Goal: Transaction & Acquisition: Book appointment/travel/reservation

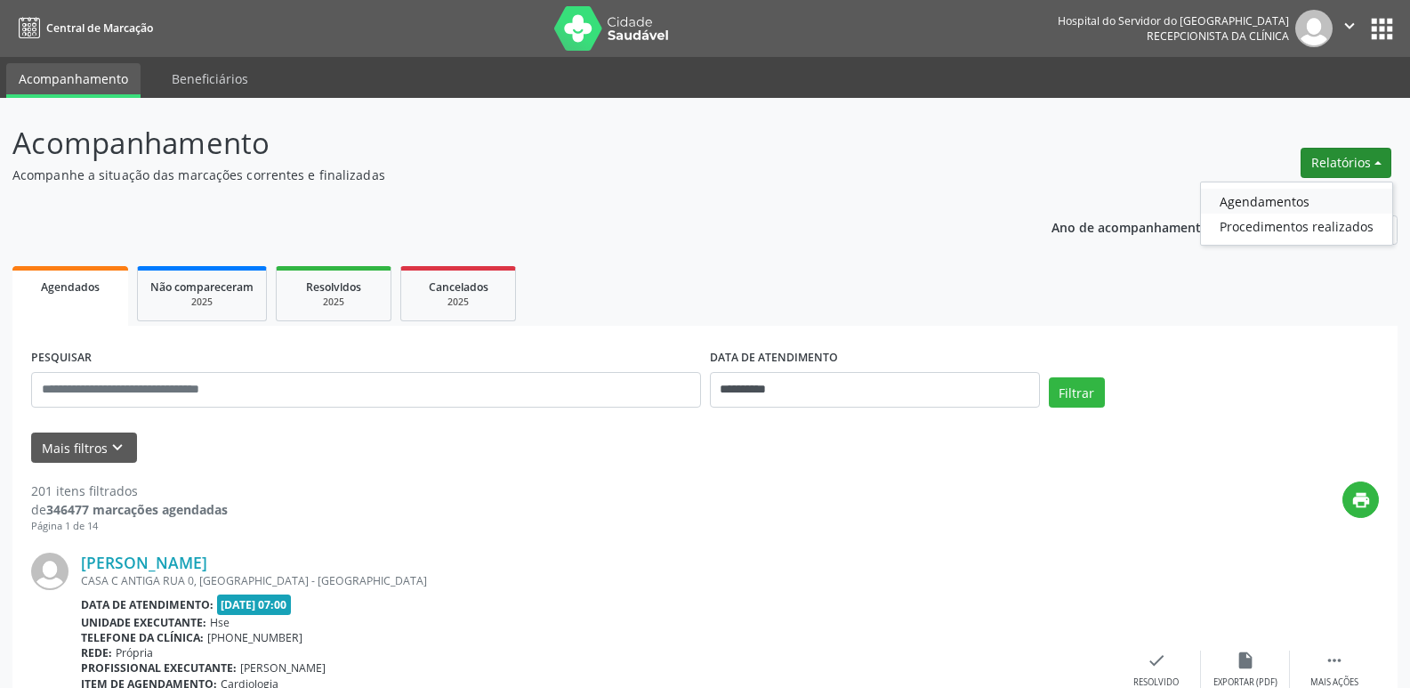
click at [1300, 200] on link "Agendamentos" at bounding box center [1296, 201] width 191 height 25
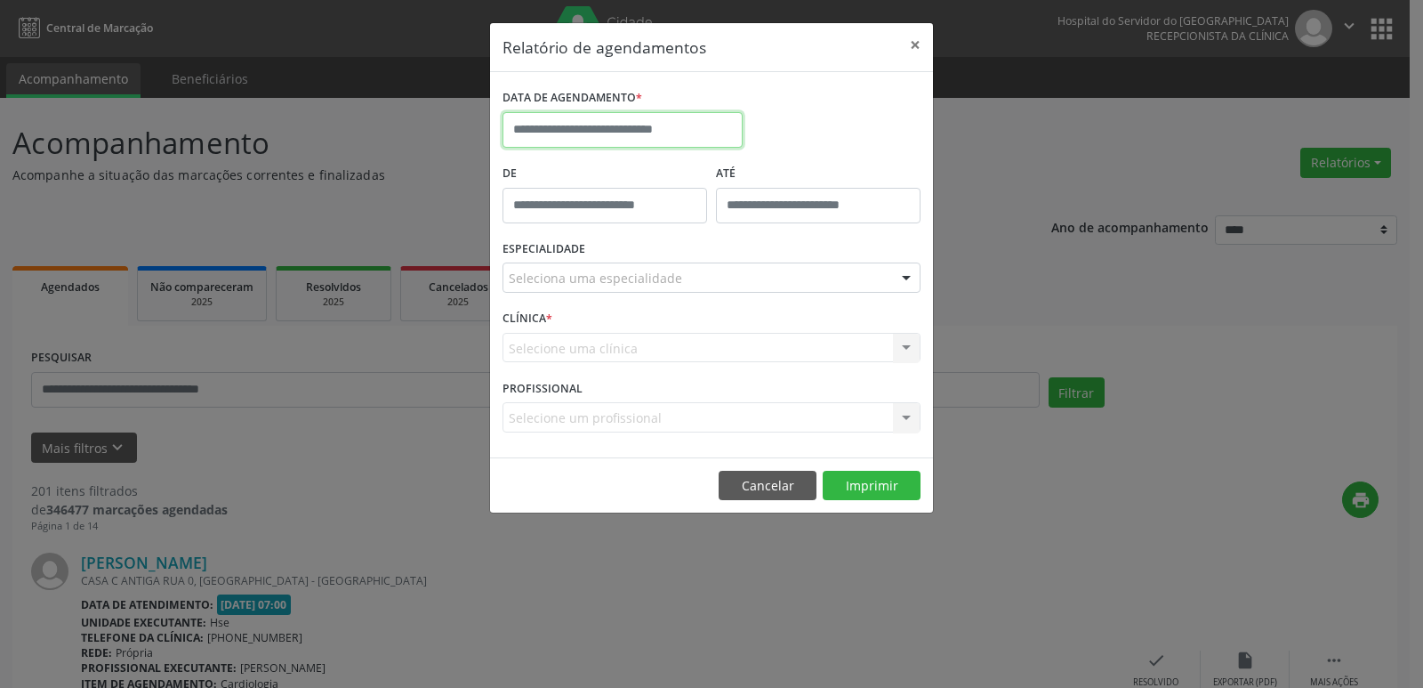
click at [629, 128] on input "text" at bounding box center [623, 130] width 240 height 36
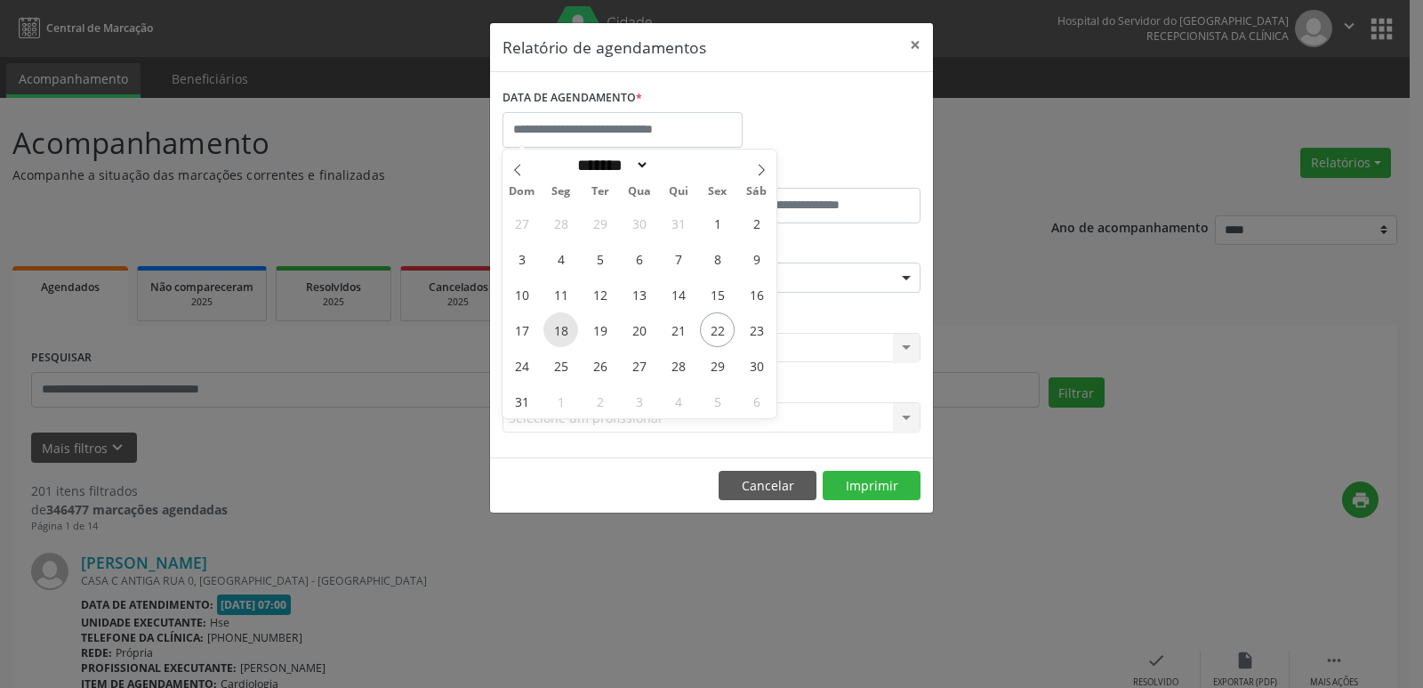
click at [560, 326] on span "18" at bounding box center [560, 329] width 35 height 35
type input "**********"
select select "*"
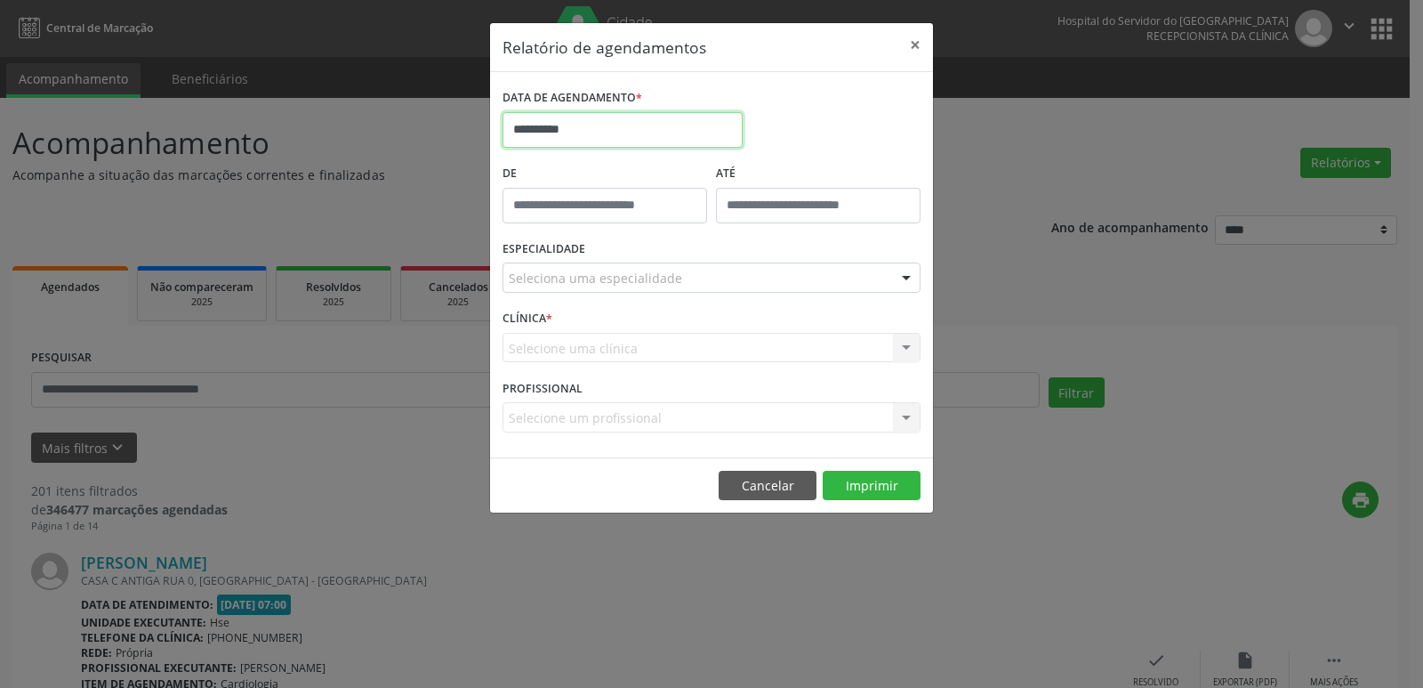
click at [607, 134] on input "**********" at bounding box center [623, 130] width 240 height 36
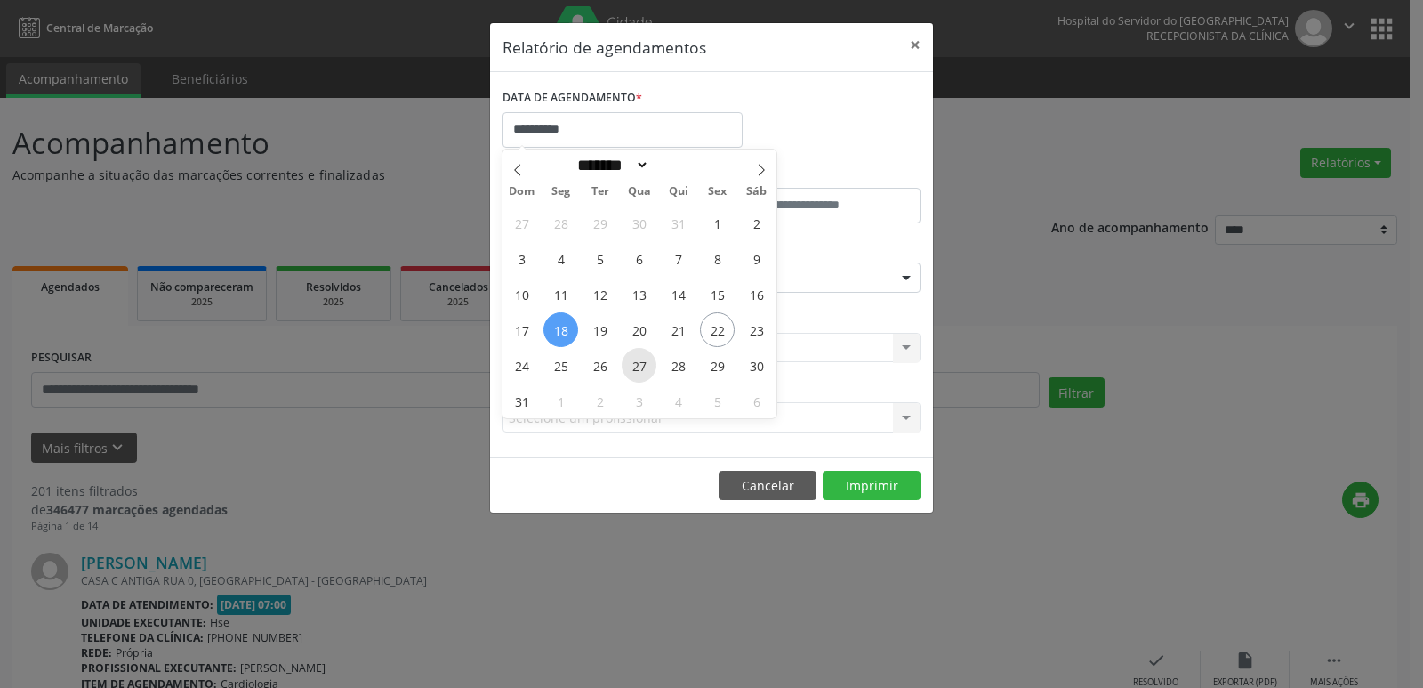
drag, startPoint x: 560, startPoint y: 361, endPoint x: 630, endPoint y: 367, distance: 69.7
click at [630, 367] on div "27 28 29 30 31 1 2 3 4 5 6 7 8 9 10 11 12 13 14 15 16 17 18 19 20 21 22 23 24 2…" at bounding box center [640, 311] width 274 height 213
click at [555, 370] on span "25" at bounding box center [560, 365] width 35 height 35
type input "**********"
drag, startPoint x: 555, startPoint y: 370, endPoint x: 714, endPoint y: 374, distance: 159.3
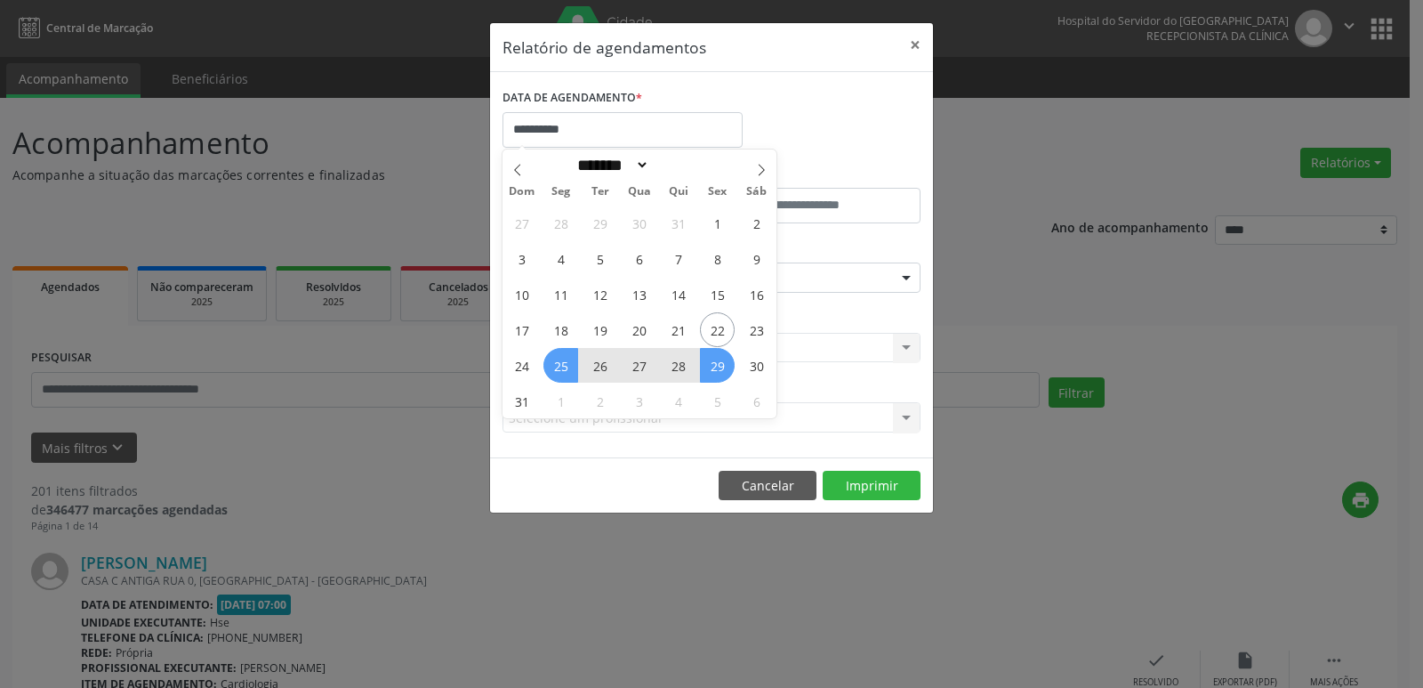
click at [714, 374] on div "27 28 29 30 31 1 2 3 4 5 6 7 8 9 10 11 12 13 14 15 16 17 18 19 20 21 22 23 24 2…" at bounding box center [640, 311] width 274 height 213
click at [714, 372] on span "29" at bounding box center [717, 365] width 35 height 35
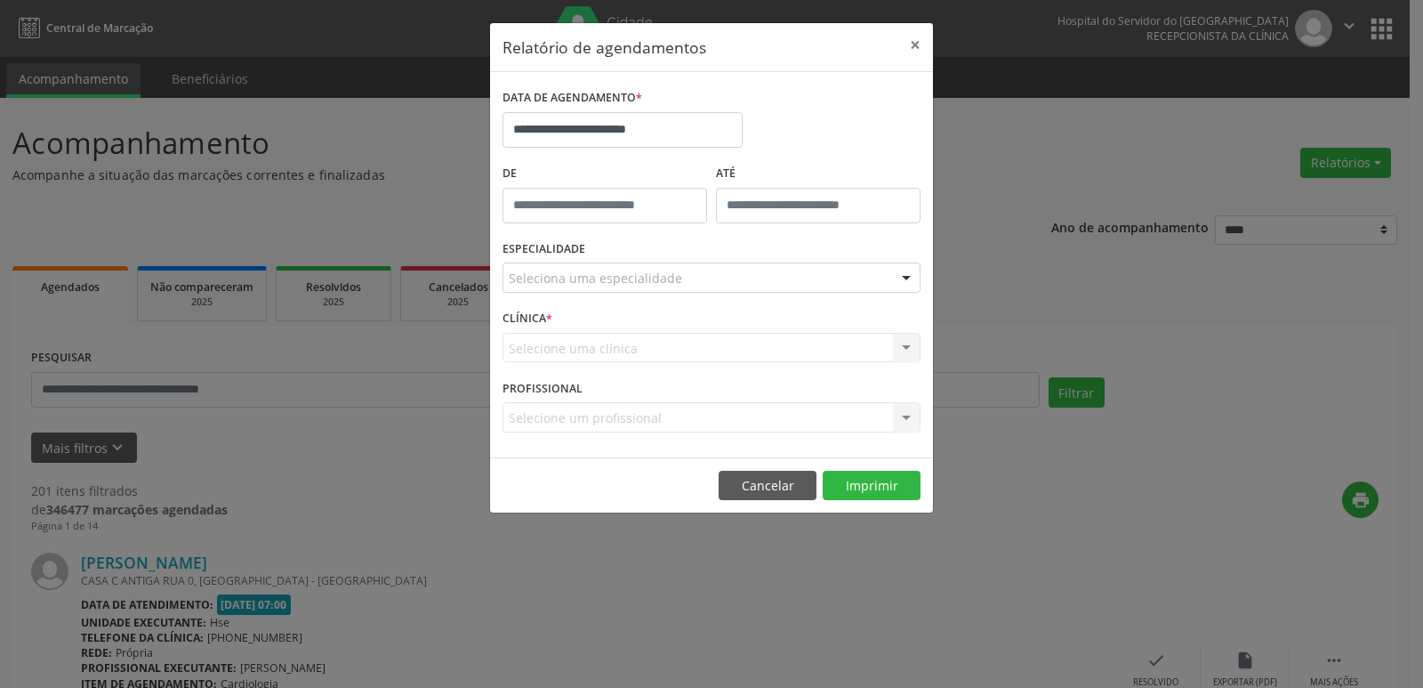
click at [908, 280] on div at bounding box center [906, 278] width 27 height 30
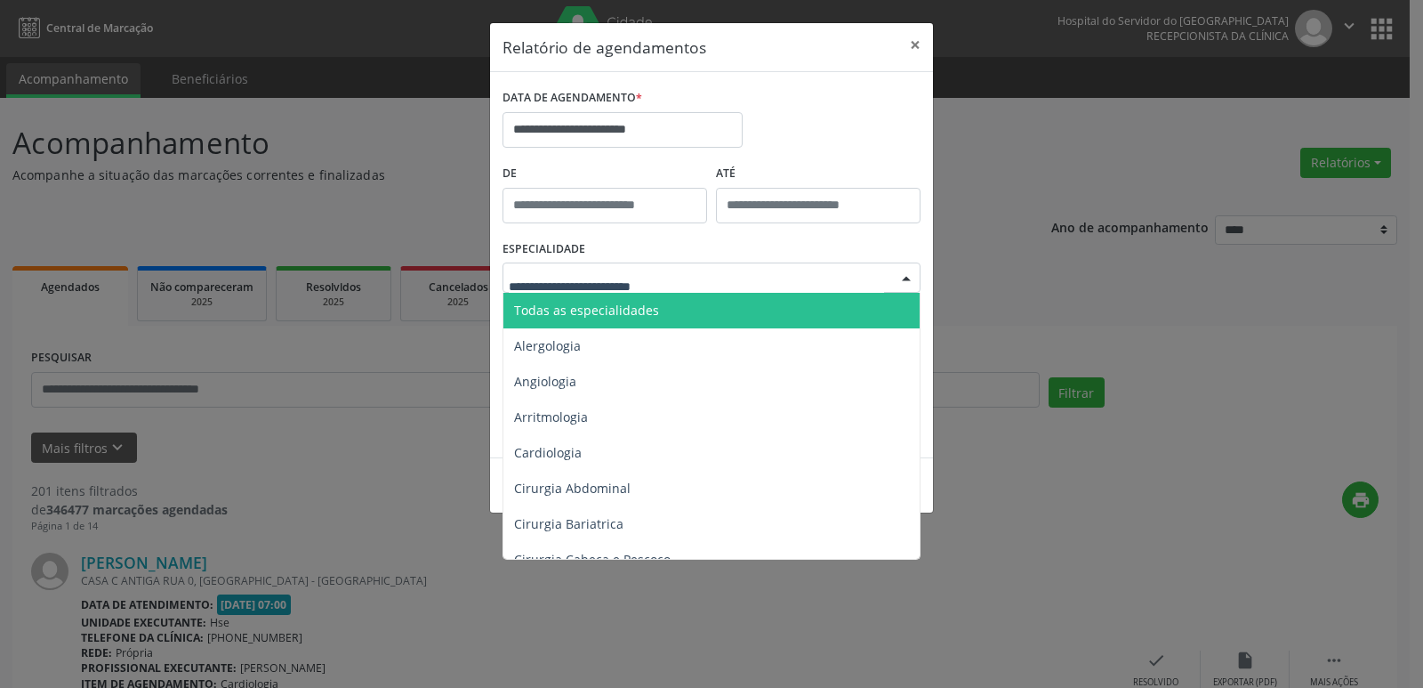
click at [665, 310] on span "Todas as especialidades" at bounding box center [712, 311] width 419 height 36
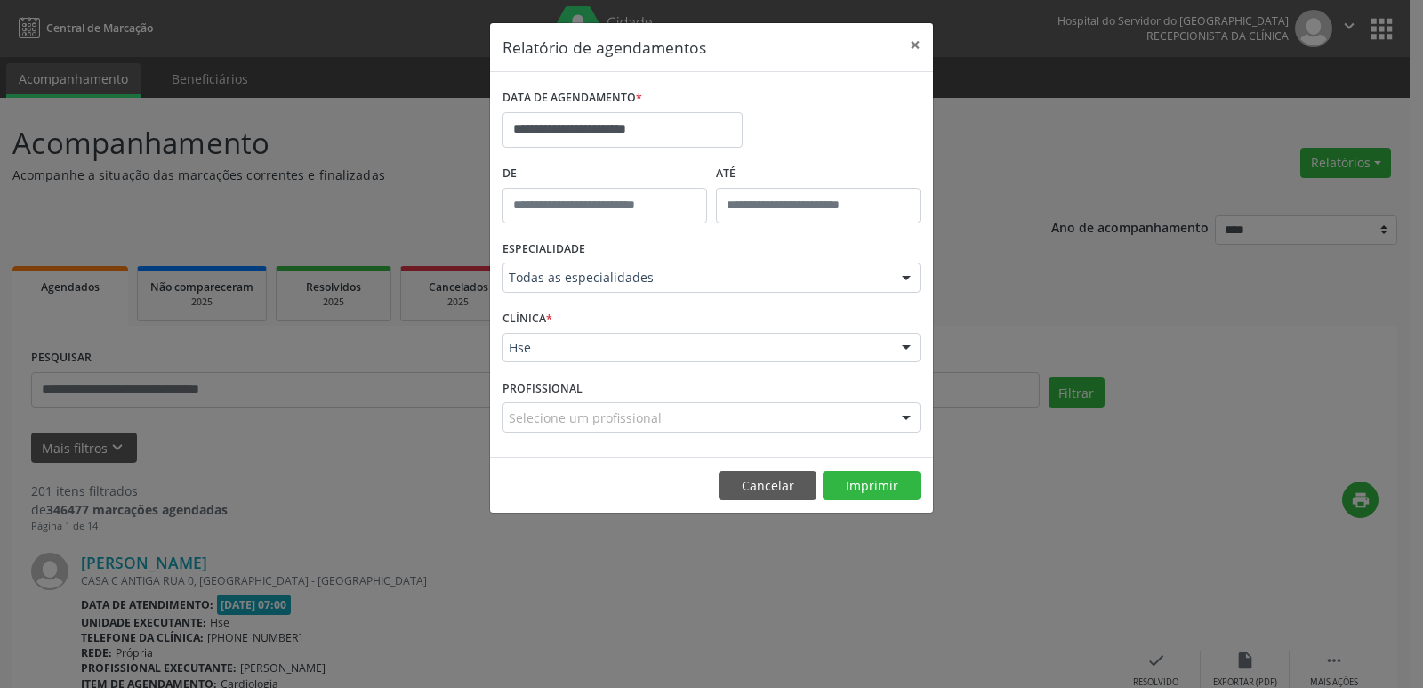
click at [907, 344] on div at bounding box center [906, 349] width 27 height 30
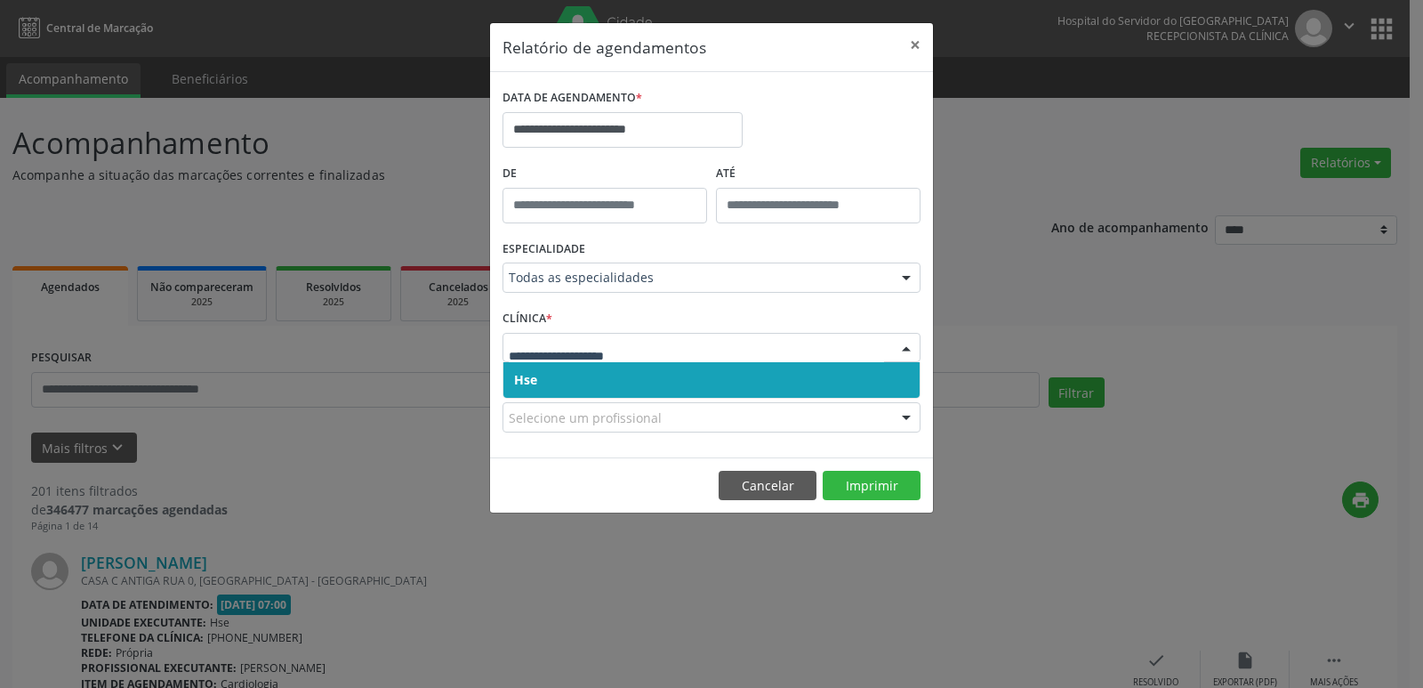
click at [554, 387] on span "Hse" at bounding box center [711, 380] width 416 height 36
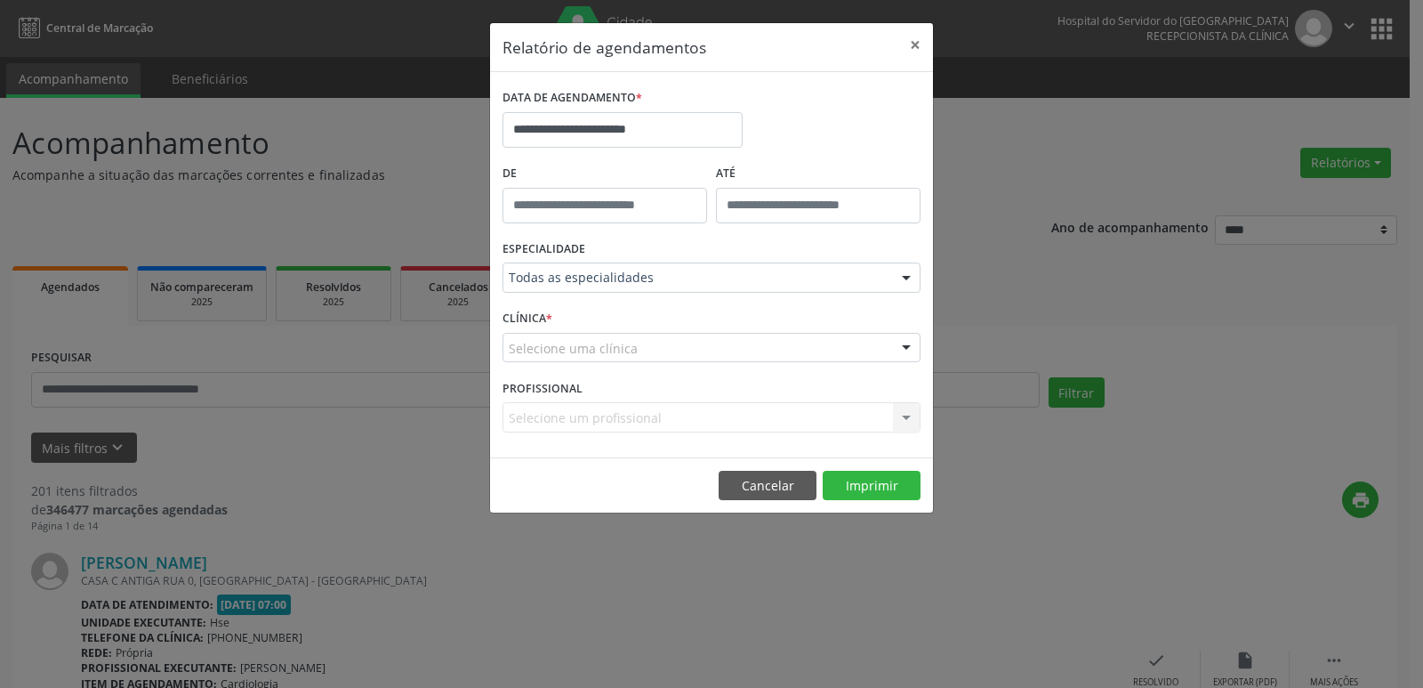
click at [906, 346] on div at bounding box center [906, 349] width 27 height 30
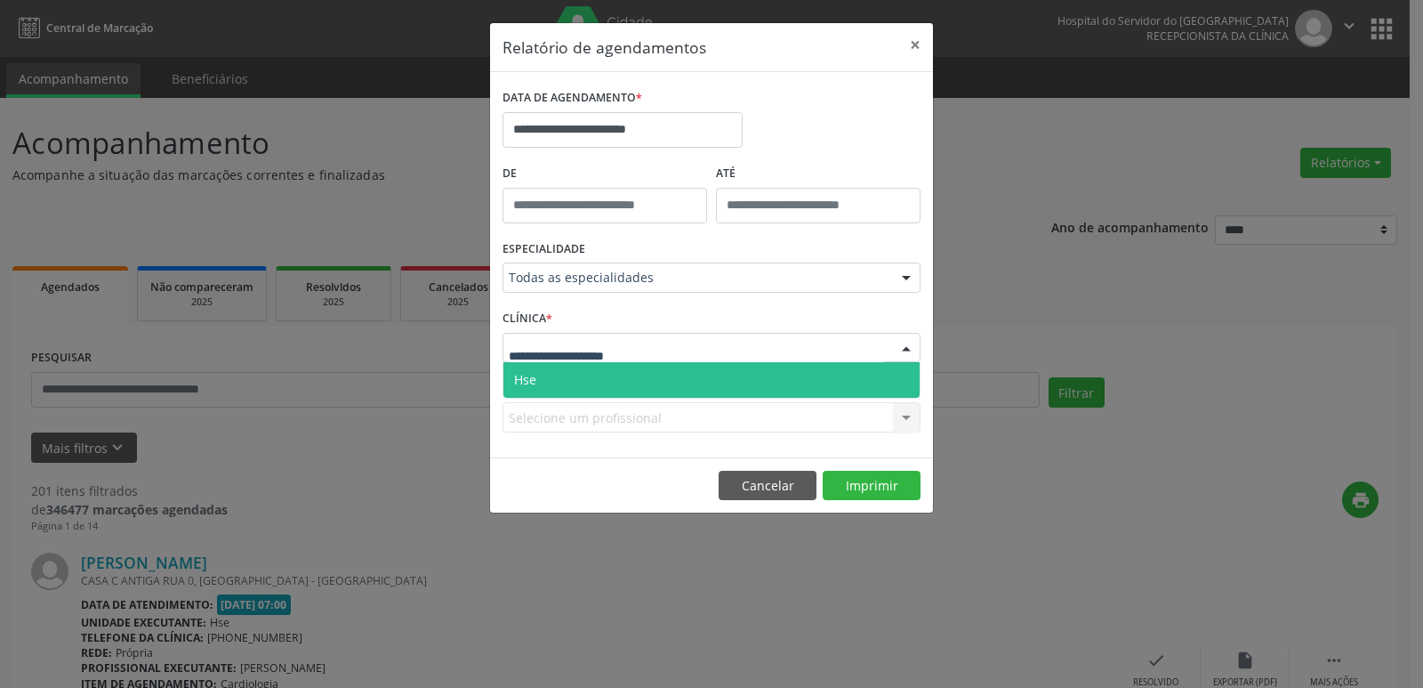
click at [586, 383] on span "Hse" at bounding box center [711, 380] width 416 height 36
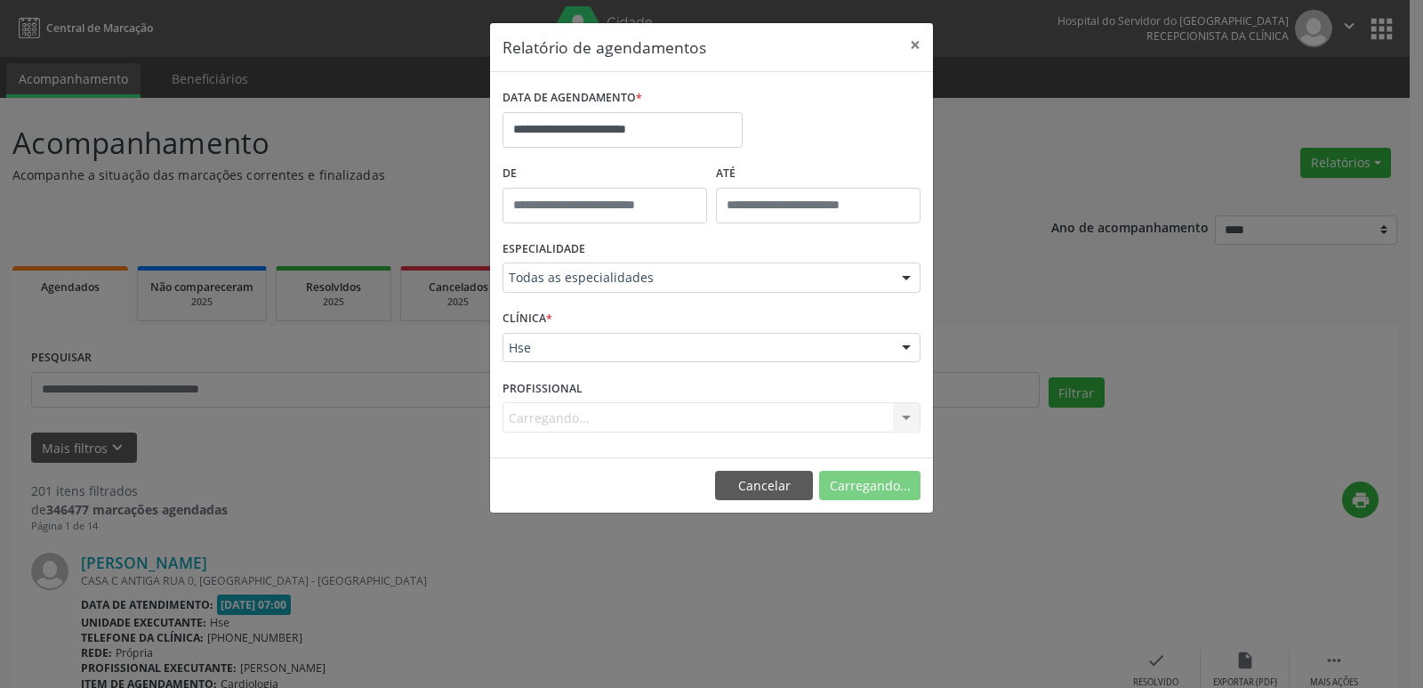
click at [906, 419] on div "Carregando... Nenhum resultado encontrado para: " " Não há nenhuma opção para s…" at bounding box center [712, 417] width 418 height 30
click at [909, 278] on div at bounding box center [906, 278] width 27 height 30
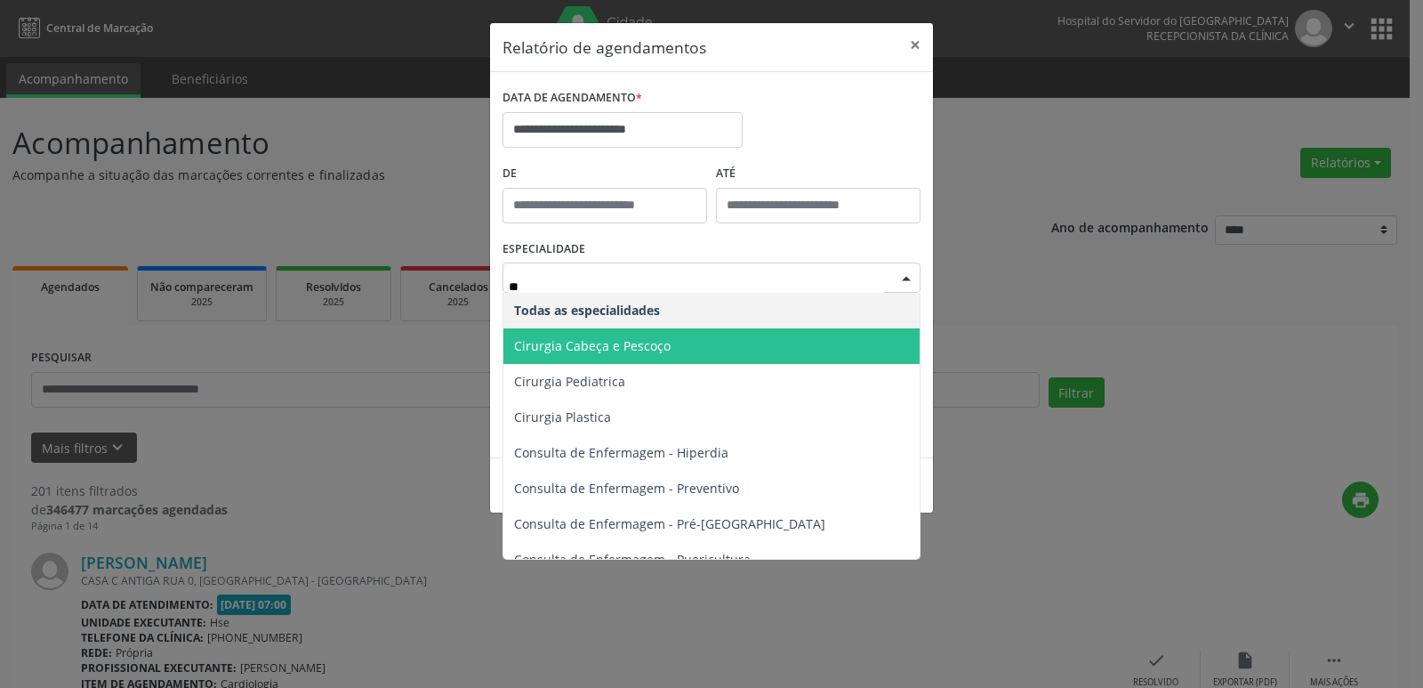
type input "***"
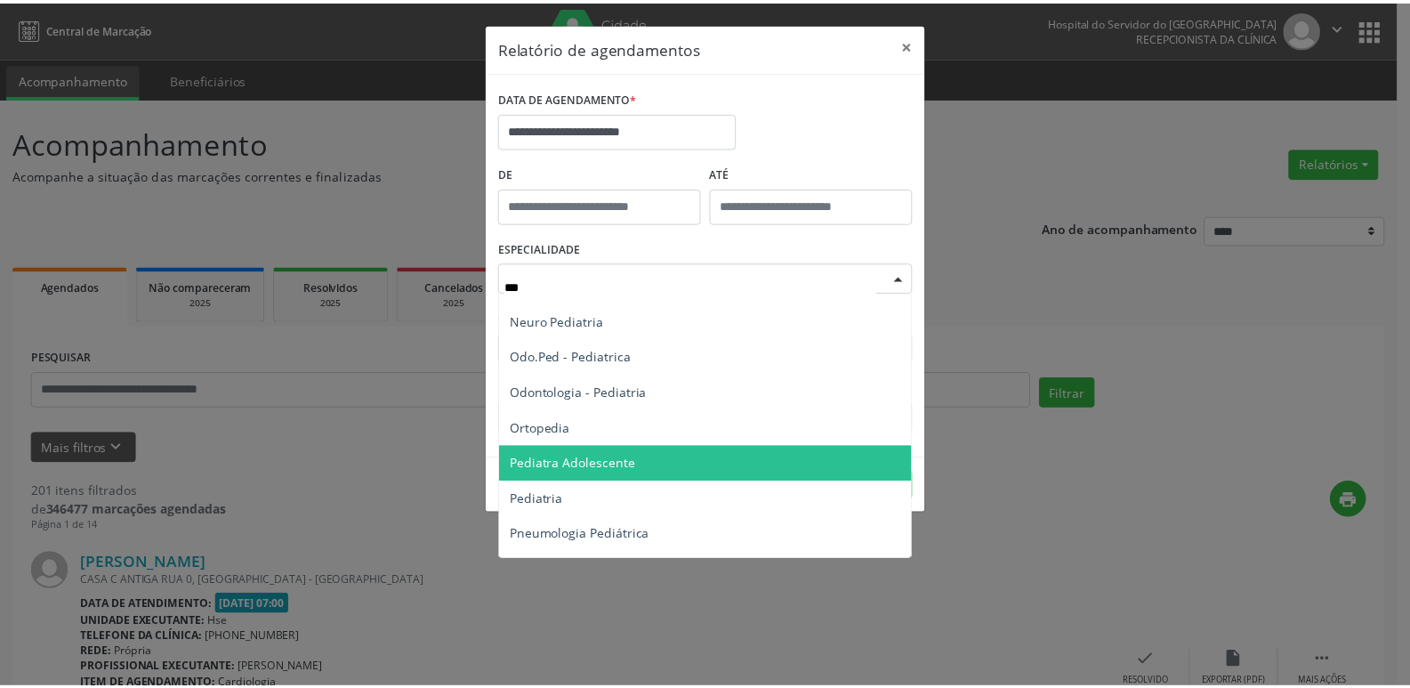
scroll to position [107, 0]
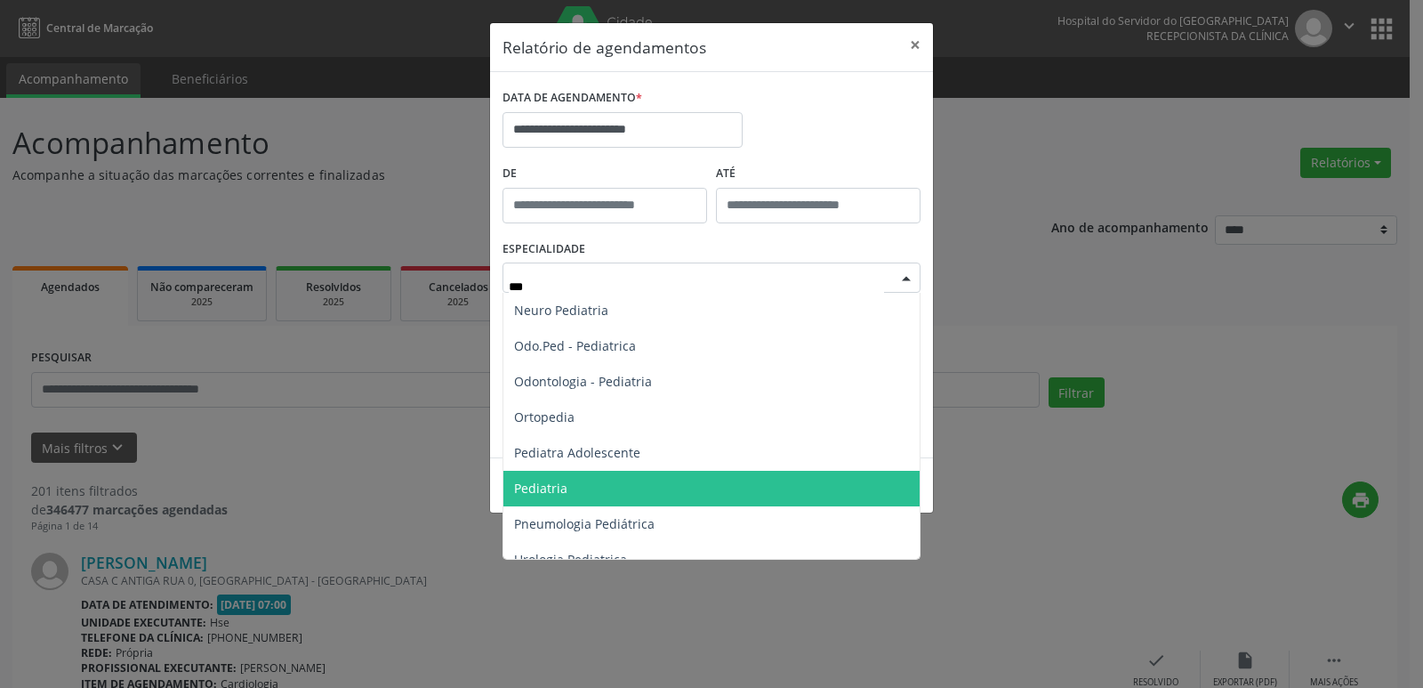
click at [576, 482] on span "Pediatria" at bounding box center [711, 489] width 416 height 36
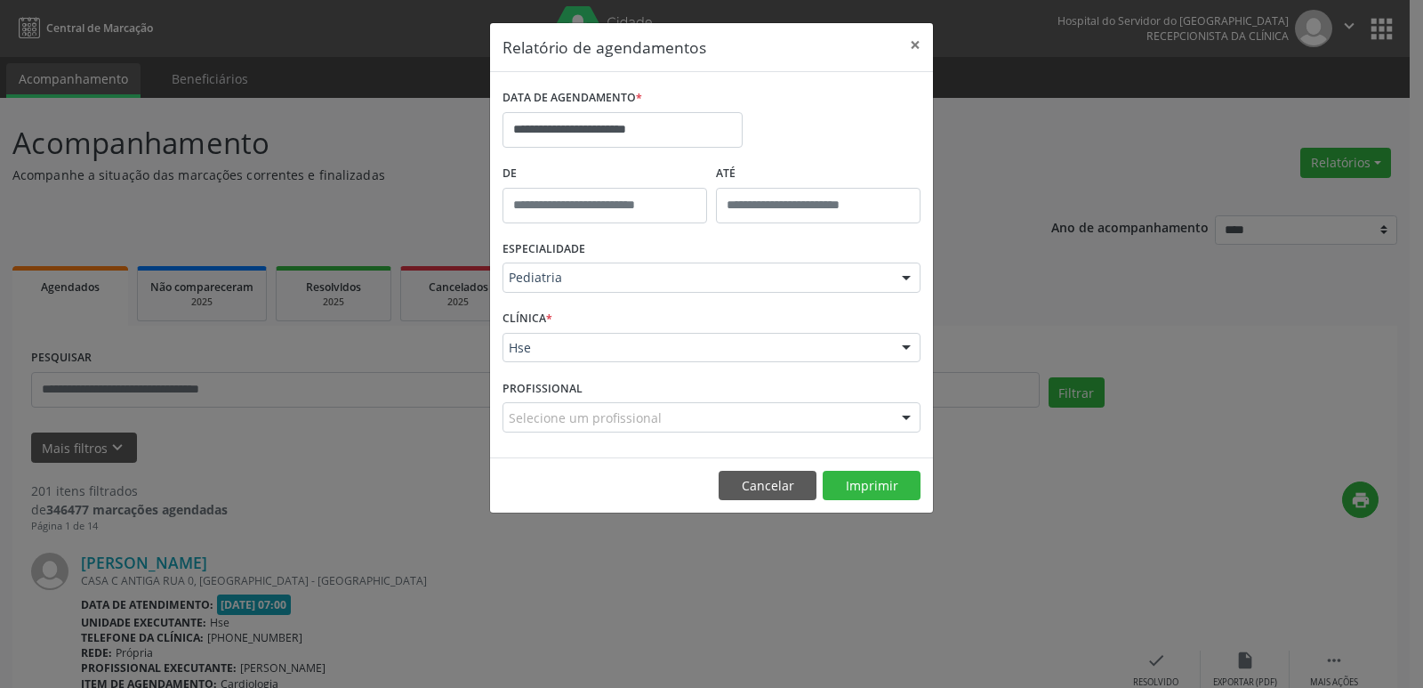
click at [902, 417] on div at bounding box center [906, 418] width 27 height 30
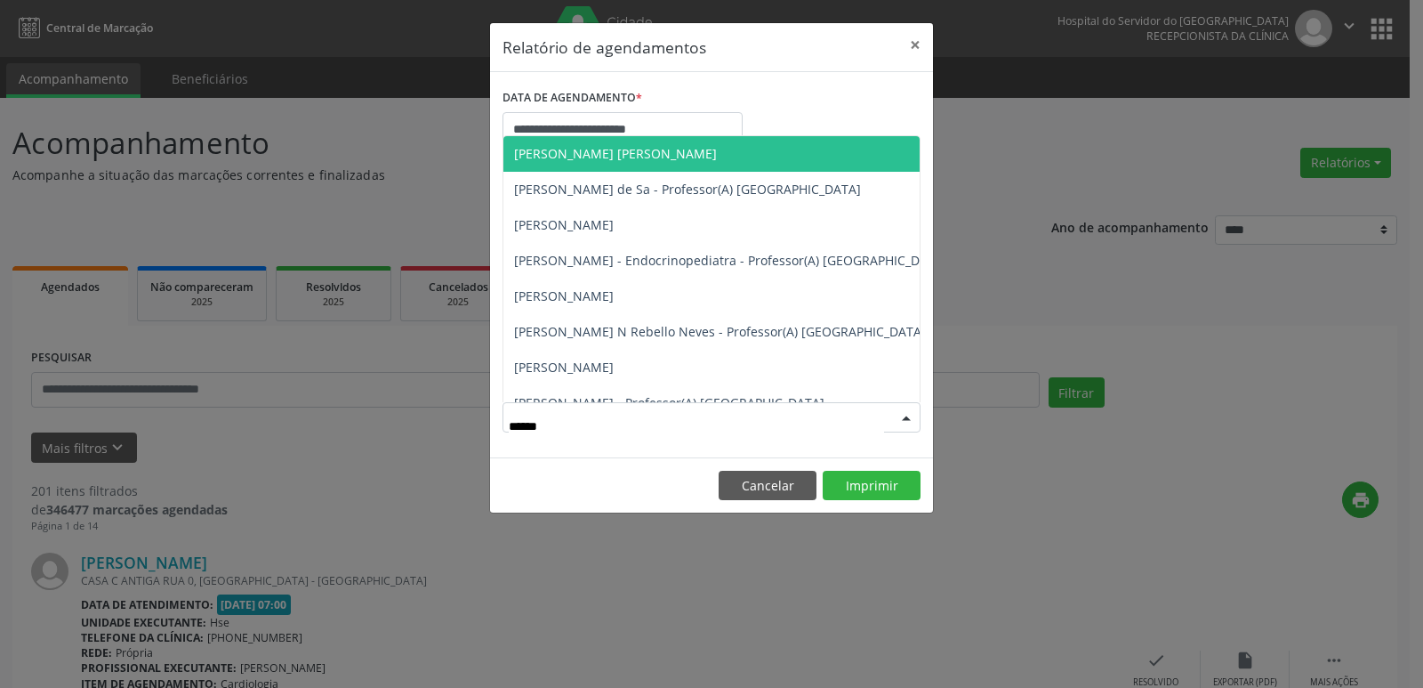
type input "*******"
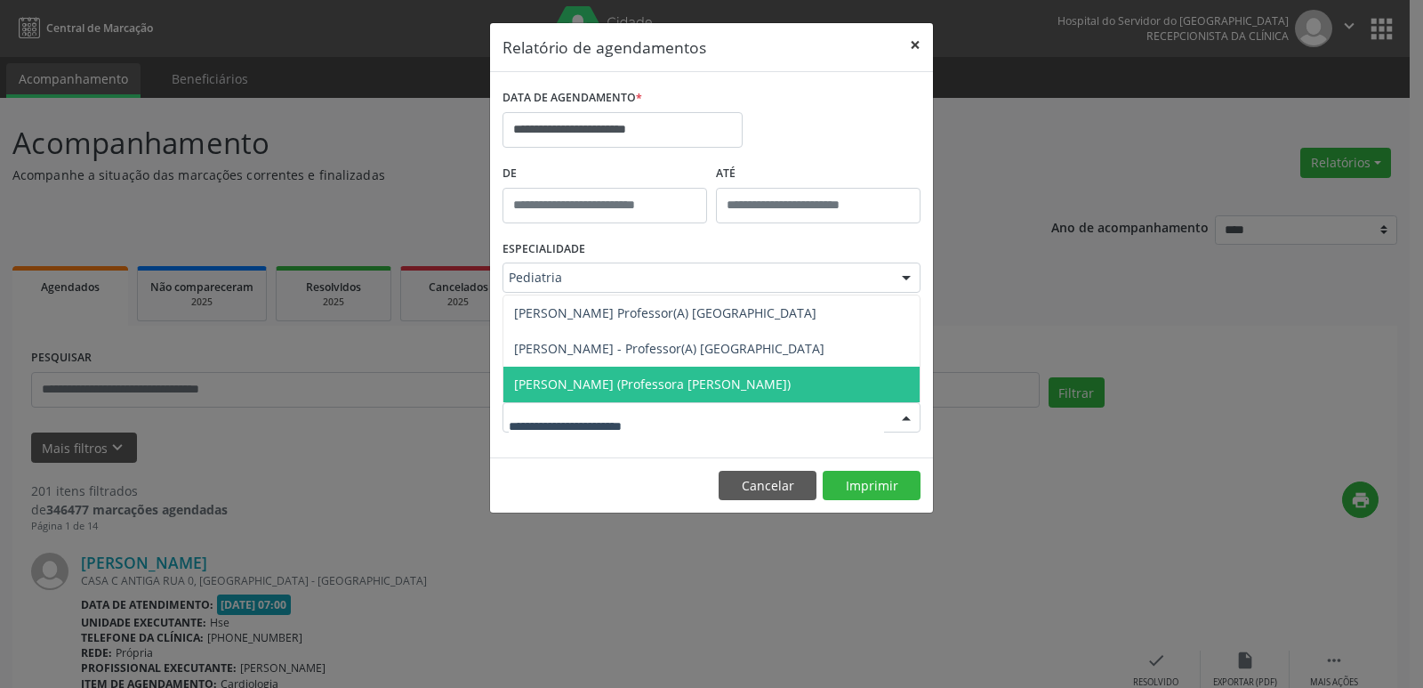
click at [918, 43] on button "×" at bounding box center [916, 45] width 36 height 44
